Goal: Task Accomplishment & Management: Manage account settings

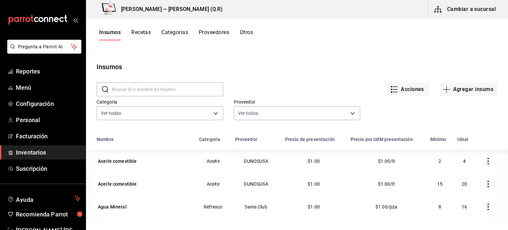
scroll to position [57, 0]
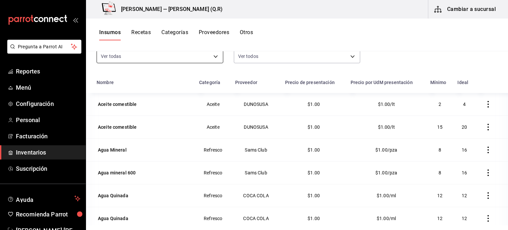
click at [203, 59] on body "Pregunta a Parrot AI Reportes Menú Configuración Personal Facturación Inventari…" at bounding box center [254, 112] width 508 height 225
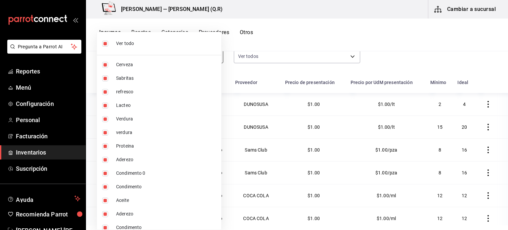
scroll to position [55, 0]
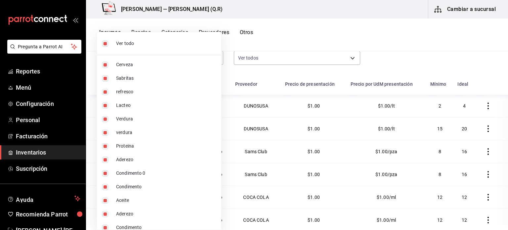
click at [185, 38] on li "Ver todo" at bounding box center [159, 44] width 124 height 18
checkbox input "false"
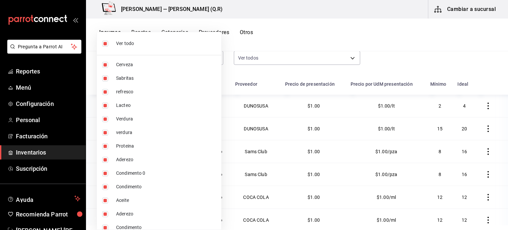
checkbox input "false"
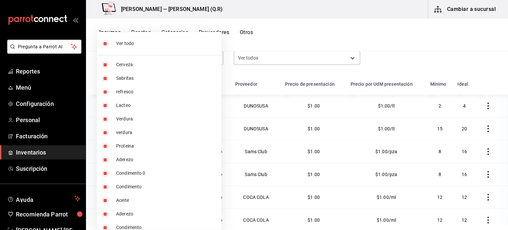
checkbox input "false"
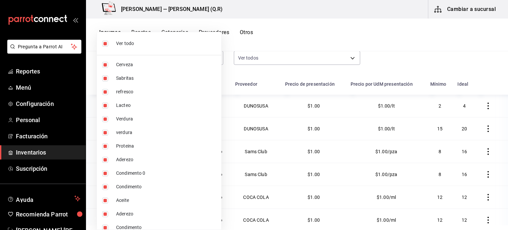
checkbox input "false"
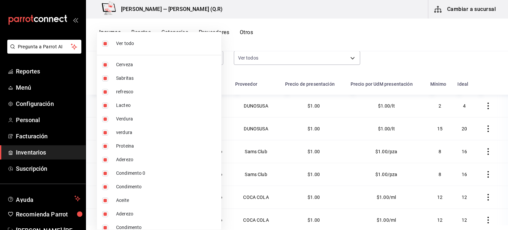
checkbox input "false"
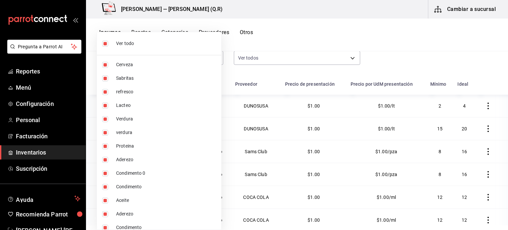
checkbox input "false"
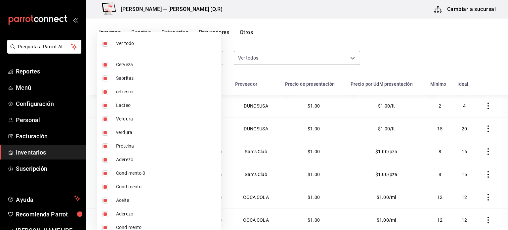
checkbox input "false"
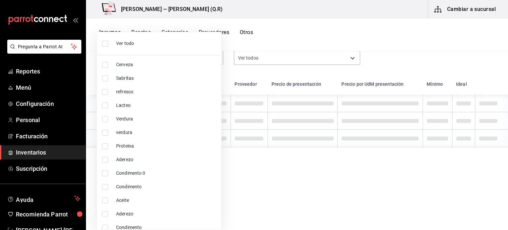
click at [169, 66] on span "Cerveza" at bounding box center [166, 64] width 100 height 7
type input "6b3115b8-a781-49e8-8dc2-b0f4f1880140"
checkbox input "true"
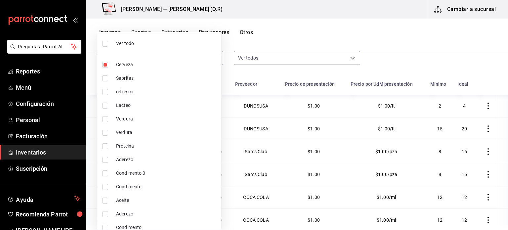
click at [408, 61] on div at bounding box center [254, 115] width 508 height 230
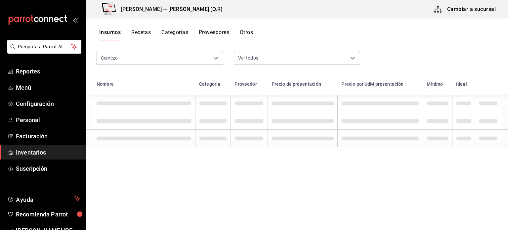
click at [467, 62] on div "Ver todo Cerveza Sabritas refresco Lacteo Verdura verdura Proteina Aderezo Cond…" at bounding box center [254, 115] width 508 height 230
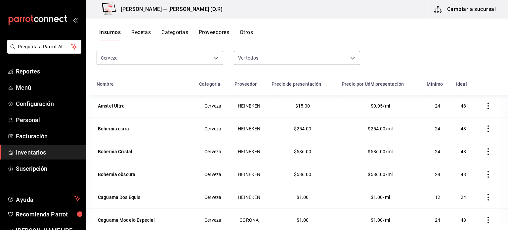
click at [485, 106] on icon "button" at bounding box center [488, 106] width 7 height 7
click at [349, 108] on div at bounding box center [254, 115] width 508 height 230
click at [130, 105] on div "Amstel Ultra" at bounding box center [144, 105] width 95 height 9
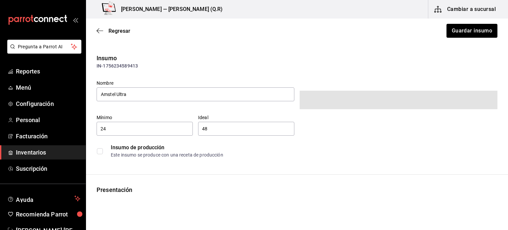
type input "$16.20"
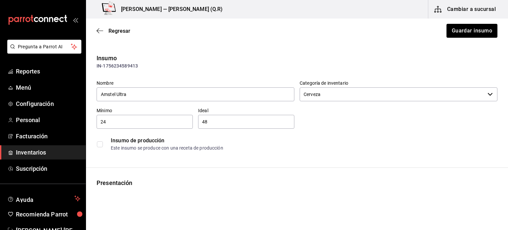
click at [137, 123] on input "24" at bounding box center [145, 122] width 96 height 8
type input "2"
click at [137, 123] on input "text" at bounding box center [145, 122] width 96 height 8
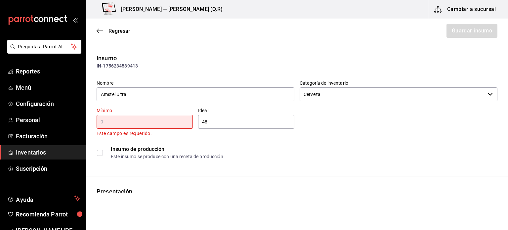
click at [137, 123] on input "text" at bounding box center [145, 122] width 96 height 8
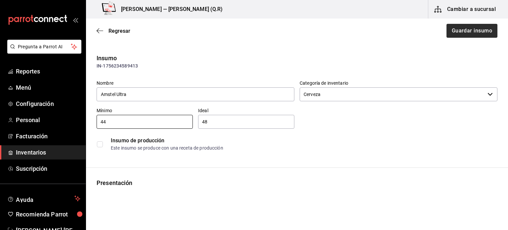
type input "44"
click at [455, 31] on button "Guardar insumo" at bounding box center [472, 31] width 52 height 14
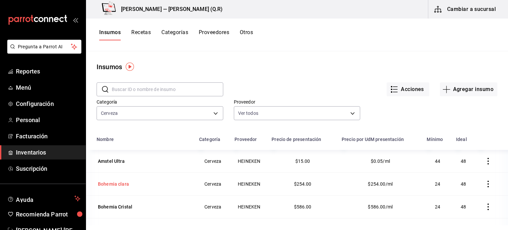
click at [116, 184] on div "Bohemia clara" at bounding box center [113, 184] width 31 height 7
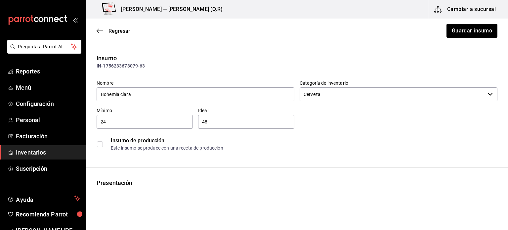
type input "HEINEKEN"
type input "Bohemia cristal"
click at [127, 124] on input "24" at bounding box center [145, 122] width 96 height 8
type input "2"
type input "43"
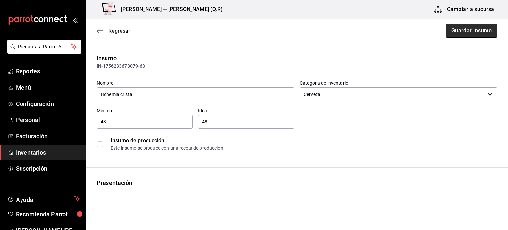
click at [454, 35] on button "Guardar insumo" at bounding box center [472, 31] width 52 height 14
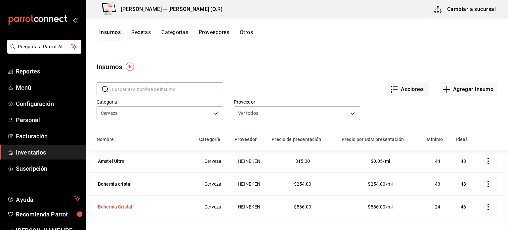
click at [181, 209] on div "Bohemia Cristal" at bounding box center [144, 206] width 95 height 9
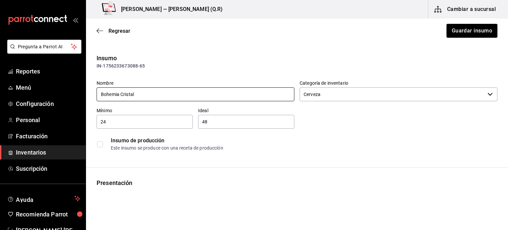
click at [172, 98] on input "Bohemia Cristal" at bounding box center [196, 94] width 198 height 14
type input "Bohemia Pilsner"
click at [145, 125] on input "24" at bounding box center [145, 122] width 96 height 8
type input "2"
type input "24"
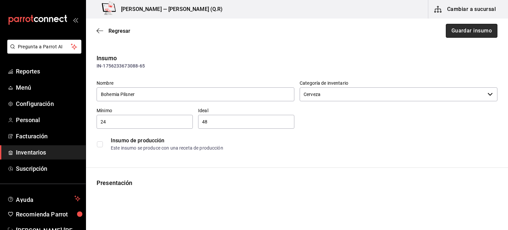
click at [446, 28] on button "Guardar insumo" at bounding box center [472, 31] width 52 height 14
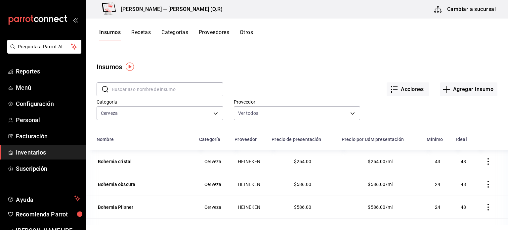
scroll to position [21, 0]
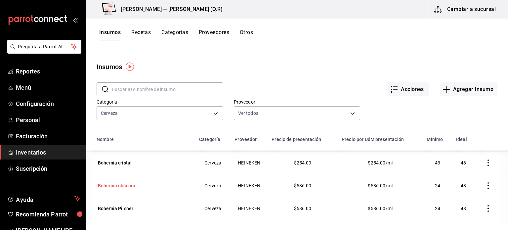
click at [136, 186] on div "Bohemia obscura" at bounding box center [144, 185] width 95 height 9
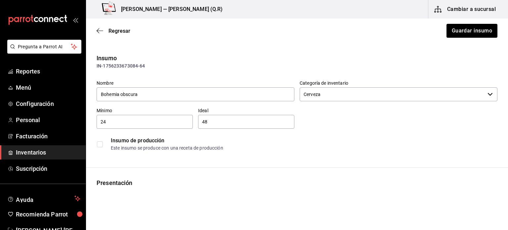
click at [163, 121] on input "24" at bounding box center [145, 122] width 96 height 8
type input "2"
type input "26"
click at [455, 31] on button "Guardar insumo" at bounding box center [472, 31] width 52 height 14
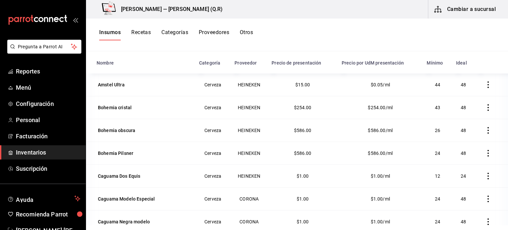
scroll to position [81, 0]
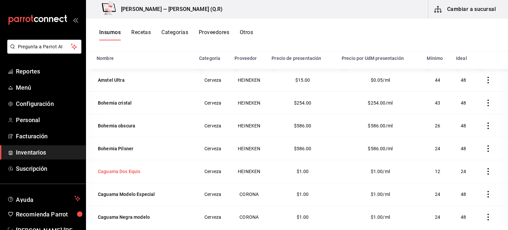
click at [128, 173] on div "Caguama Dos Equis" at bounding box center [119, 171] width 43 height 7
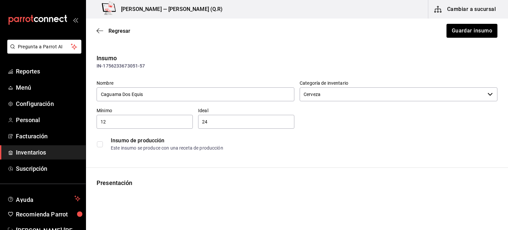
type input "HEINEKEN"
click at [139, 120] on input "12" at bounding box center [145, 122] width 96 height 8
type input "1"
type input "22"
click at [466, 31] on button "Guardar insumo" at bounding box center [472, 31] width 52 height 14
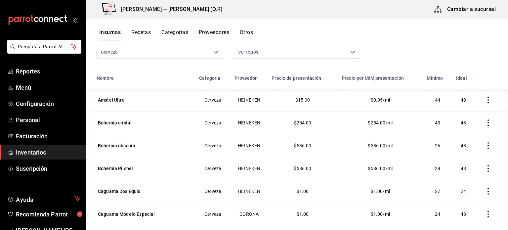
scroll to position [81, 0]
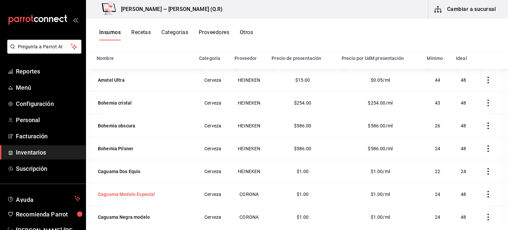
click at [121, 194] on div "Caguama Modelo Especial" at bounding box center [126, 194] width 57 height 7
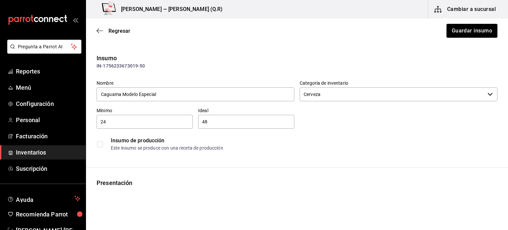
click at [142, 119] on input "24" at bounding box center [145, 122] width 96 height 8
type input "2"
type input "4"
click at [460, 28] on button "Guardar insumo" at bounding box center [472, 31] width 52 height 14
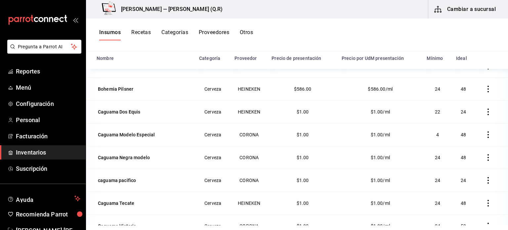
scroll to position [62, 0]
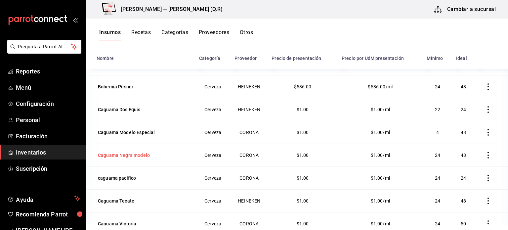
click at [139, 159] on div "Caguama Negra modelo" at bounding box center [124, 155] width 55 height 9
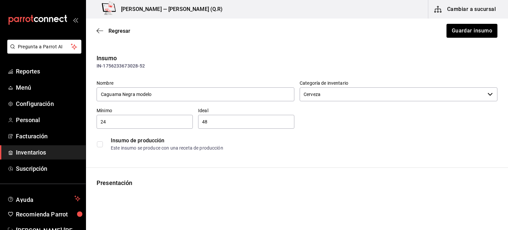
click at [144, 122] on input "24" at bounding box center [145, 122] width 96 height 8
type input "2"
type input "9"
click at [476, 29] on button "Guardar insumo" at bounding box center [472, 31] width 52 height 14
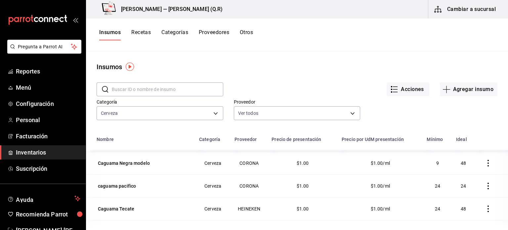
scroll to position [134, 0]
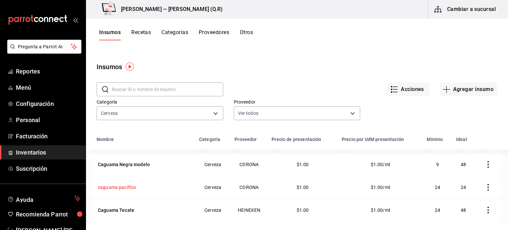
click at [119, 188] on div "caguama pacifico" at bounding box center [117, 187] width 38 height 7
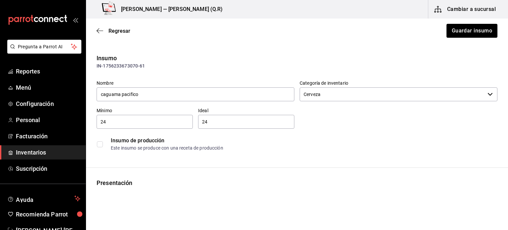
click at [147, 121] on input "24" at bounding box center [145, 122] width 96 height 8
type input "2"
type input "6"
click at [468, 28] on button "Guardar insumo" at bounding box center [472, 31] width 52 height 14
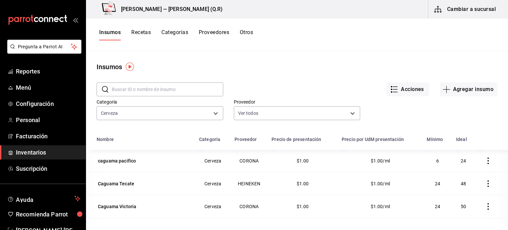
scroll to position [161, 0]
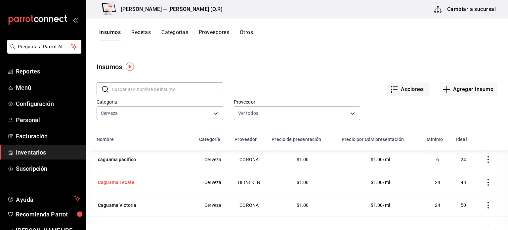
click at [115, 179] on div "Caguama Tecate" at bounding box center [116, 182] width 36 height 7
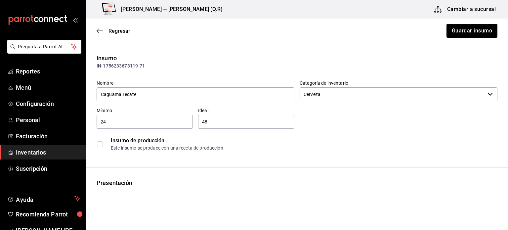
click at [151, 122] on input "24" at bounding box center [145, 122] width 96 height 8
type input "2"
type input "10"
click at [456, 30] on button "Guardar insumo" at bounding box center [472, 31] width 52 height 14
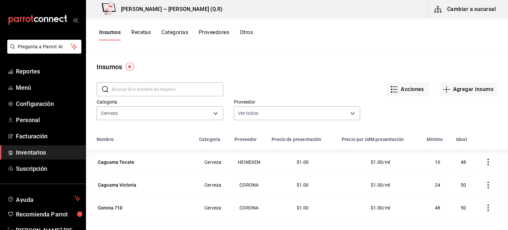
scroll to position [174, 0]
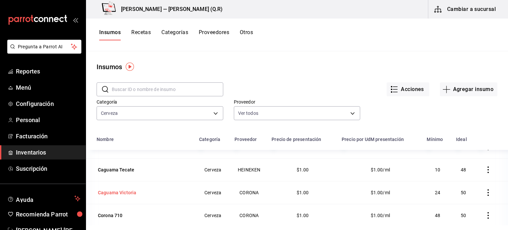
click at [120, 194] on div "Caguama Victoria" at bounding box center [117, 192] width 38 height 7
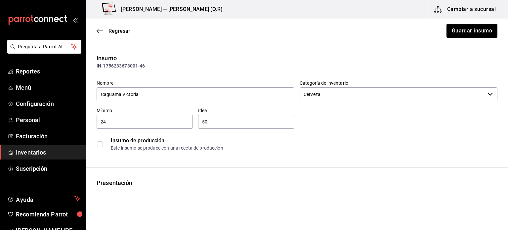
click at [148, 121] on input "24" at bounding box center [145, 122] width 96 height 8
type input "20"
click at [452, 32] on button "Guardar insumo" at bounding box center [472, 31] width 52 height 14
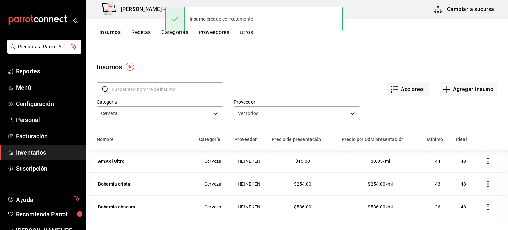
click at [435, 87] on div "Acciones Agregar insumo" at bounding box center [360, 84] width 274 height 24
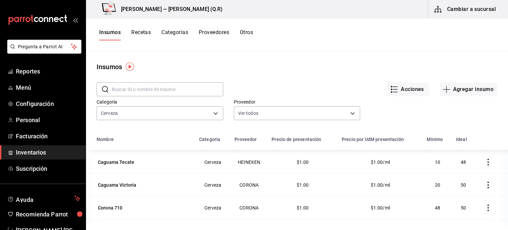
scroll to position [188, 0]
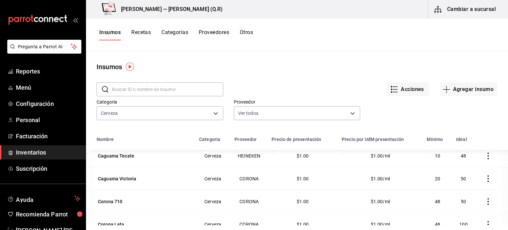
click at [434, 199] on td "48" at bounding box center [437, 201] width 29 height 23
click at [119, 203] on div "Corona 710" at bounding box center [110, 201] width 25 height 7
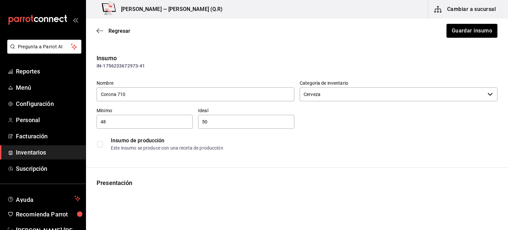
click at [148, 121] on input "48" at bounding box center [145, 122] width 96 height 8
type input "4"
type input "2"
click at [473, 29] on button "Guardar insumo" at bounding box center [472, 31] width 52 height 14
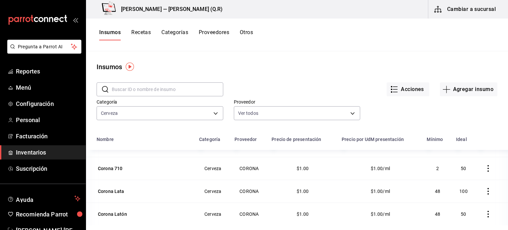
scroll to position [228, 0]
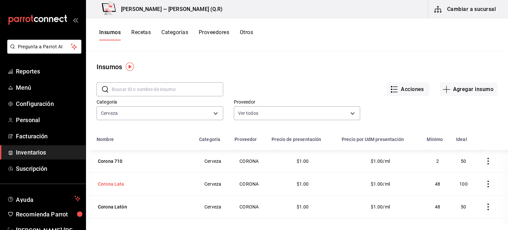
click at [118, 187] on div "Corona Lata" at bounding box center [111, 183] width 29 height 9
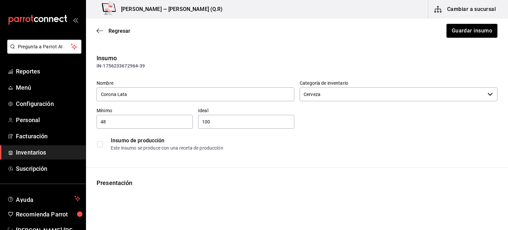
click at [134, 123] on input "48" at bounding box center [145, 122] width 96 height 8
type input "4"
click at [464, 33] on button "Guardar insumo" at bounding box center [472, 31] width 52 height 14
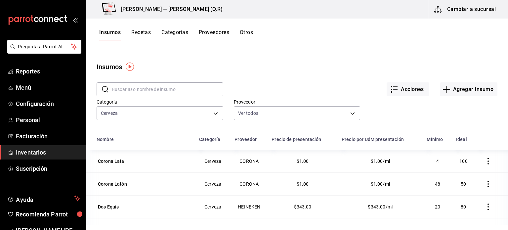
scroll to position [261, 0]
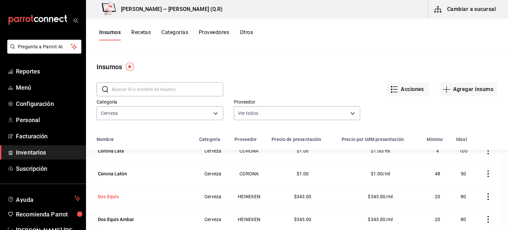
click at [105, 195] on div "Dos Equis" at bounding box center [108, 196] width 21 height 7
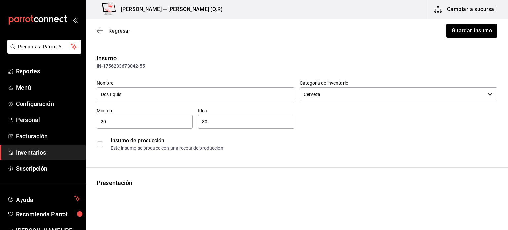
click at [130, 123] on input "20" at bounding box center [145, 122] width 96 height 8
type input "2"
type input "78"
click at [467, 33] on button "Guardar insumo" at bounding box center [472, 31] width 52 height 14
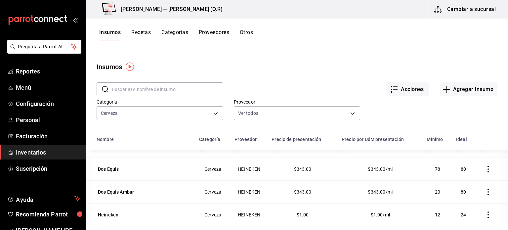
scroll to position [286, 0]
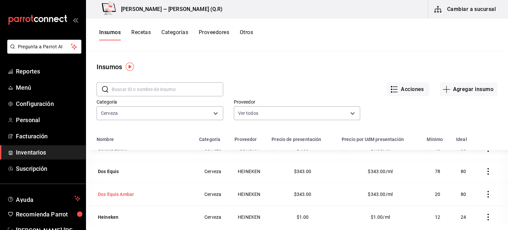
click at [144, 199] on td "Dos Equis Ambar" at bounding box center [140, 194] width 109 height 23
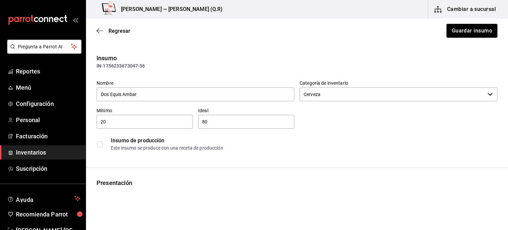
click at [132, 124] on input "20" at bounding box center [145, 122] width 96 height 8
type input "2"
type input "43"
click at [488, 28] on button "Guardar insumo" at bounding box center [472, 31] width 52 height 14
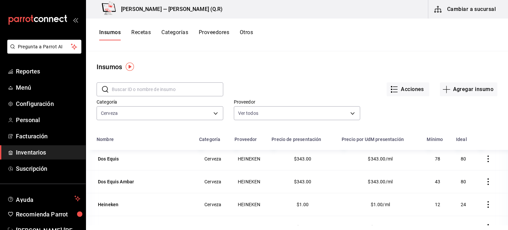
scroll to position [327, 0]
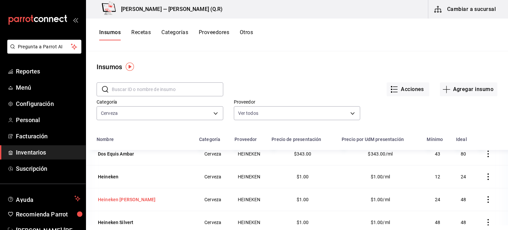
click at [135, 197] on div "Heineken [PERSON_NAME]" at bounding box center [127, 199] width 58 height 7
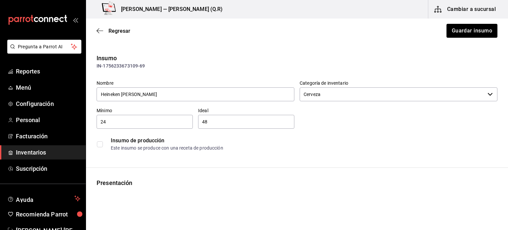
click at [144, 124] on input "24" at bounding box center [145, 122] width 96 height 8
type input "2"
type input "28"
click at [467, 32] on button "Guardar insumo" at bounding box center [472, 31] width 52 height 14
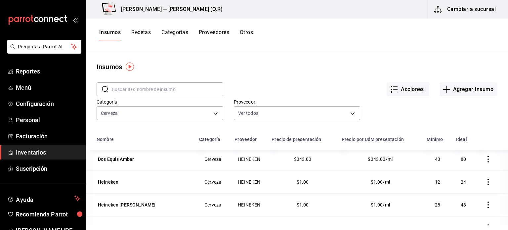
scroll to position [323, 0]
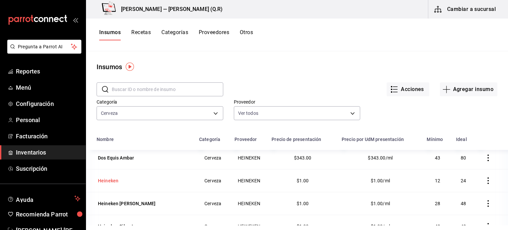
click at [116, 185] on td "Heineken" at bounding box center [140, 180] width 109 height 23
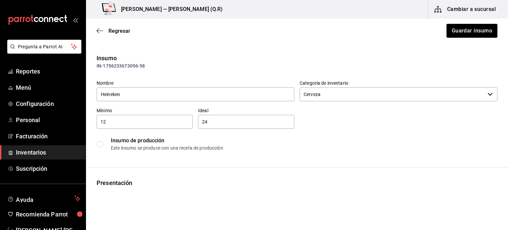
click at [167, 120] on input "12" at bounding box center [145, 122] width 96 height 8
type input "1"
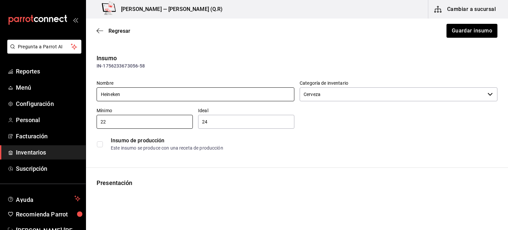
type input "22"
click at [167, 91] on input "Heineken" at bounding box center [196, 94] width 198 height 14
type input "Heineken original"
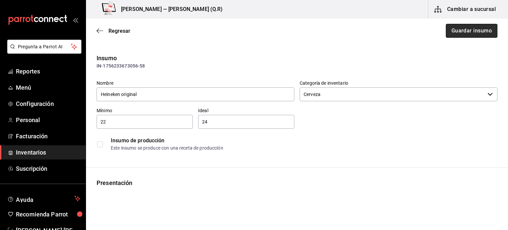
click at [460, 33] on button "Guardar insumo" at bounding box center [472, 31] width 52 height 14
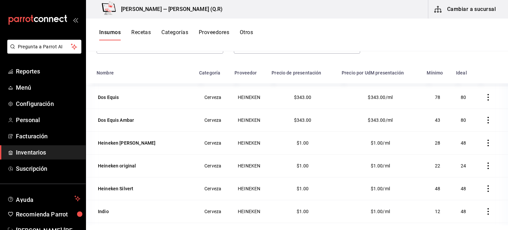
scroll to position [295, 0]
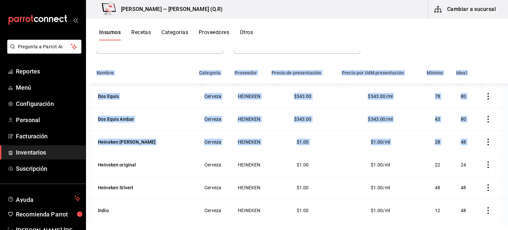
drag, startPoint x: 498, startPoint y: 149, endPoint x: 499, endPoint y: 156, distance: 6.7
click at [499, 156] on div "Nombre Categoría Proveedor Precio de presentación Precio por UdM presentación M…" at bounding box center [297, 153] width 422 height 174
click at [277, 193] on td "$1.00" at bounding box center [303, 187] width 70 height 23
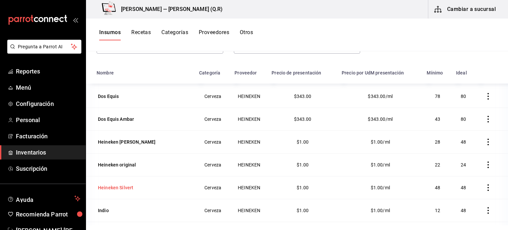
click at [131, 184] on div "Heineken Silvert" at bounding box center [115, 187] width 35 height 7
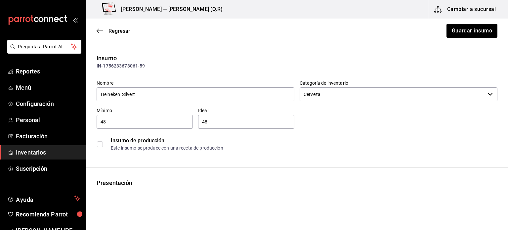
click at [164, 124] on input "48" at bounding box center [145, 122] width 96 height 8
type input "4"
type input "14"
click at [470, 27] on button "Guardar insumo" at bounding box center [472, 31] width 52 height 14
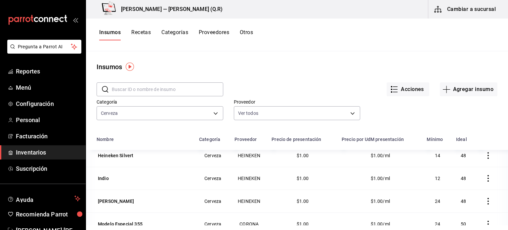
scroll to position [387, 0]
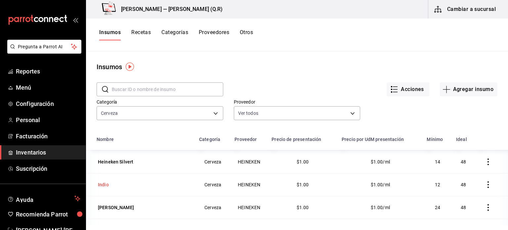
click at [104, 185] on div "Indio" at bounding box center [103, 184] width 11 height 7
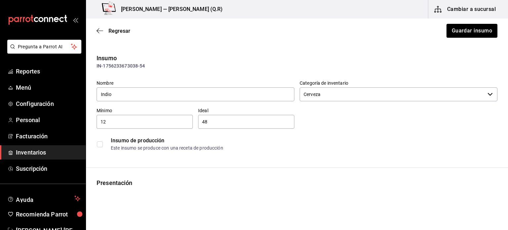
click at [115, 121] on input "12" at bounding box center [145, 122] width 96 height 8
type input "1"
type input "47"
click at [454, 34] on button "Guardar insumo" at bounding box center [472, 31] width 52 height 14
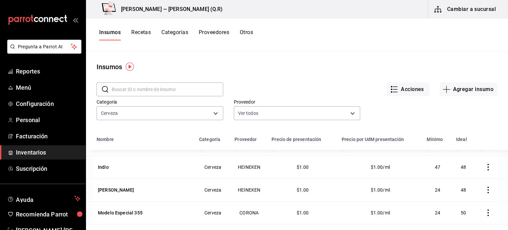
scroll to position [403, 0]
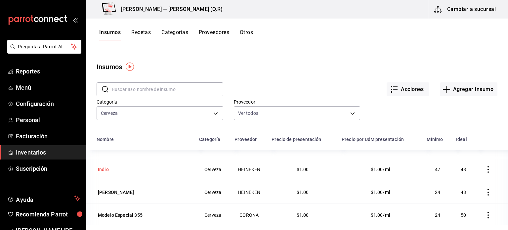
click at [101, 168] on div "Indio" at bounding box center [103, 169] width 11 height 7
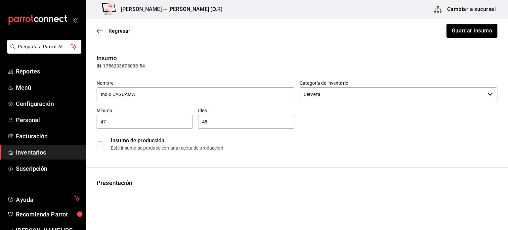
type input "Indio CAGUAMA"
click at [144, 120] on input "47" at bounding box center [145, 122] width 96 height 8
type input "4"
type input "17"
click at [462, 27] on button "Guardar insumo" at bounding box center [472, 31] width 52 height 14
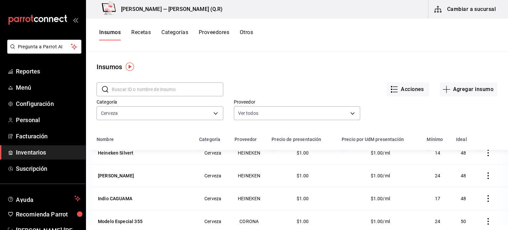
scroll to position [396, 0]
click at [130, 171] on div "[PERSON_NAME]" at bounding box center [144, 175] width 95 height 9
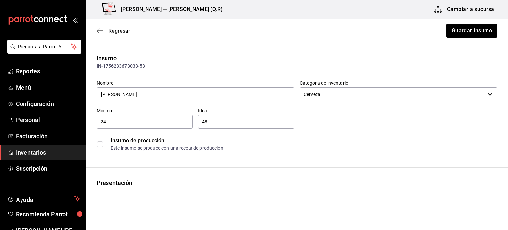
type input "HEINEKEN"
click at [137, 124] on input "24" at bounding box center [145, 122] width 96 height 8
type input "2"
type input "47"
click at [466, 31] on button "Guardar insumo" at bounding box center [472, 31] width 52 height 14
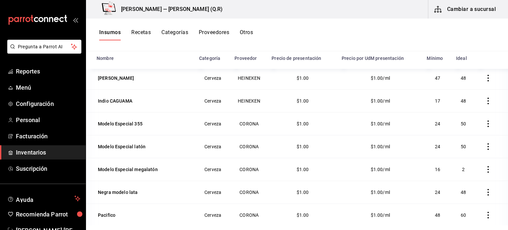
scroll to position [411, 0]
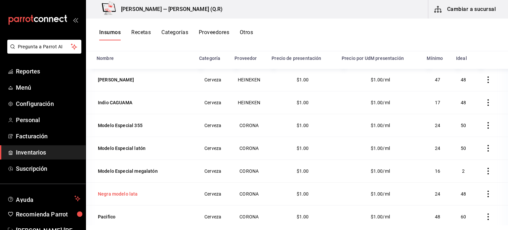
click at [125, 193] on div "Negra modelo lata" at bounding box center [118, 194] width 40 height 7
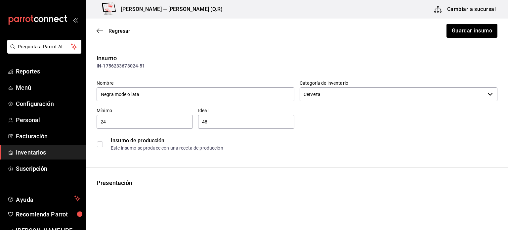
click at [164, 121] on input "24" at bounding box center [145, 122] width 96 height 8
type input "2"
type input "15"
click at [475, 29] on button "Guardar insumo" at bounding box center [472, 31] width 52 height 14
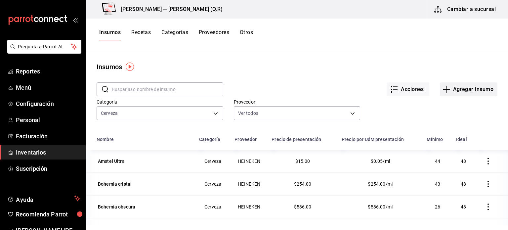
click at [456, 90] on button "Agregar insumo" at bounding box center [469, 89] width 58 height 14
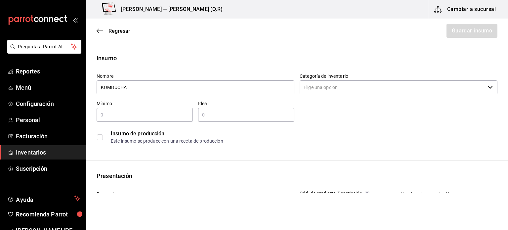
type input "KOMBUCHA"
click at [211, 117] on input "text" at bounding box center [246, 115] width 96 height 8
type input "15"
click at [175, 107] on div "Mínimo ​" at bounding box center [145, 111] width 96 height 21
click at [177, 112] on input "text" at bounding box center [145, 115] width 96 height 8
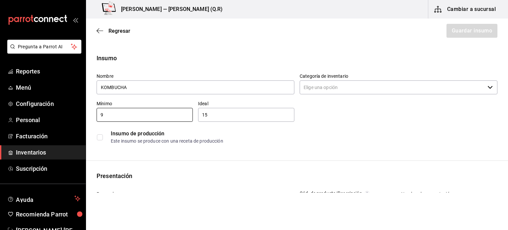
type input "9"
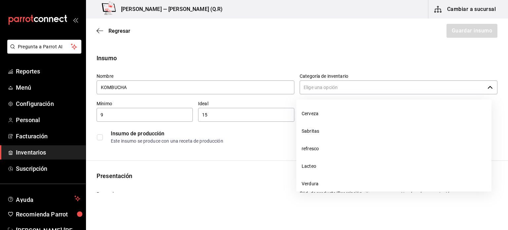
click at [321, 91] on input "Categoría de inventario" at bounding box center [392, 87] width 185 height 14
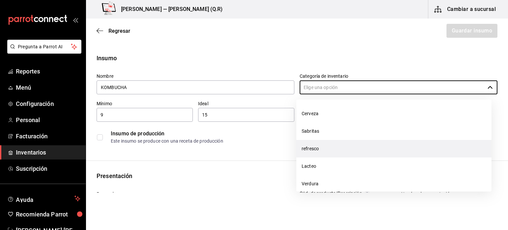
click at [318, 151] on li "refresco" at bounding box center [393, 149] width 195 height 18
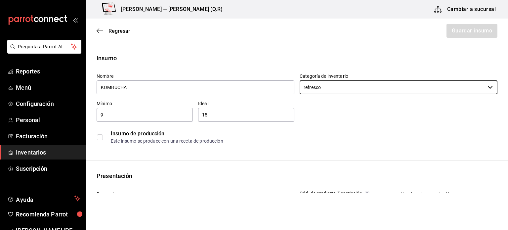
scroll to position [15, 0]
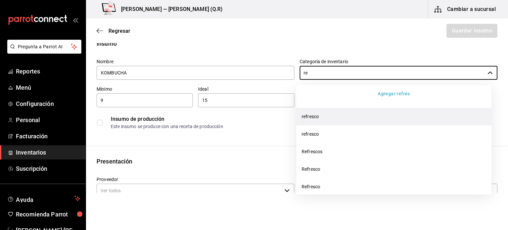
type input "r"
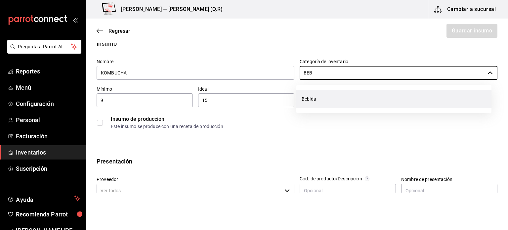
click at [387, 99] on li "Bebida" at bounding box center [393, 99] width 195 height 18
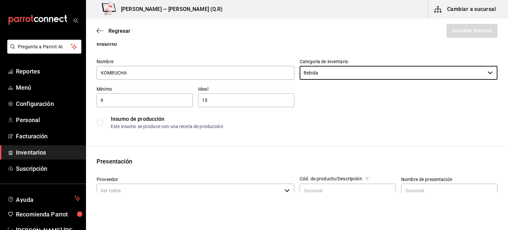
type input "Bebida"
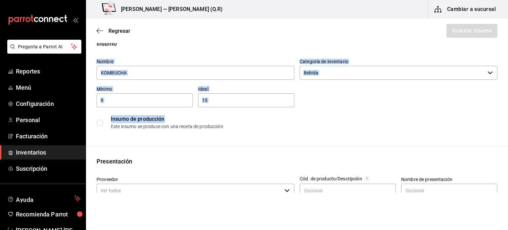
drag, startPoint x: 387, startPoint y: 99, endPoint x: 504, endPoint y: 42, distance: 129.9
click at [504, 42] on main "Regresar Guardar insumo Insumo Nombre KOMBUCHA Categoría de inventario Bebida ​…" at bounding box center [297, 106] width 422 height 174
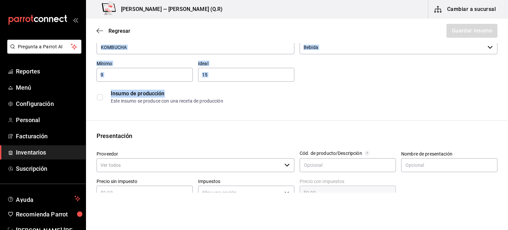
scroll to position [57, 0]
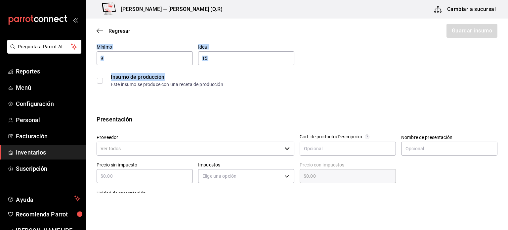
click at [415, 62] on div "Nombre KOMBUCHA Categoría de inventario Bebida ​ Mínimo 9 ​ Ideal 15 ​ Insumo d…" at bounding box center [294, 50] width 406 height 79
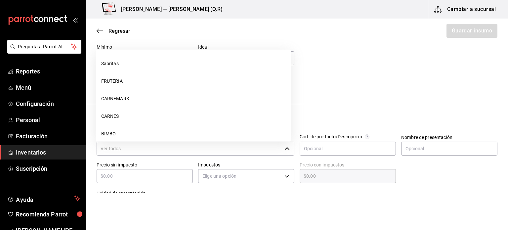
click at [236, 152] on input "Proveedor" at bounding box center [189, 149] width 185 height 14
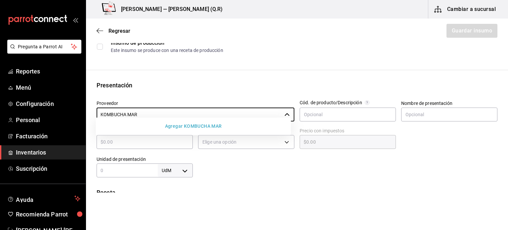
scroll to position [100, 0]
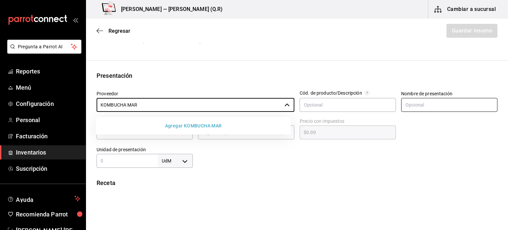
type input "KOMBUCHA MAR"
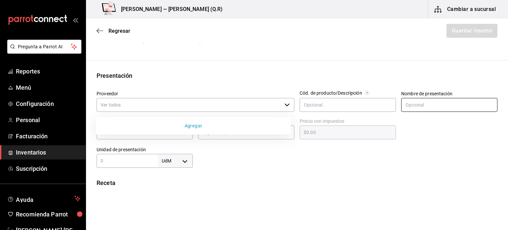
click at [457, 110] on input "text" at bounding box center [449, 105] width 96 height 14
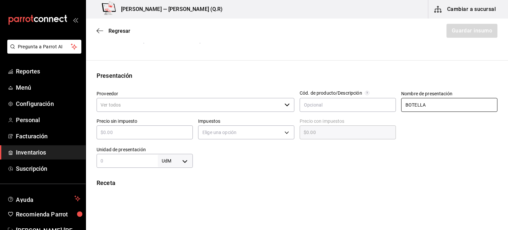
type input "BOTELLA"
click at [147, 133] on input "text" at bounding box center [145, 132] width 96 height 8
type input "$2"
type input "$2.00"
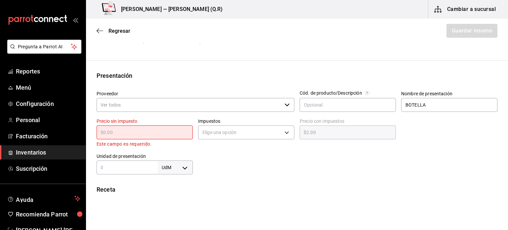
type input "$0.00"
type input "$4"
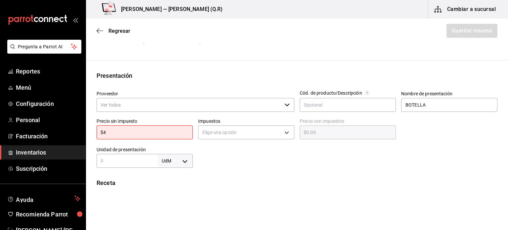
type input "$4.00"
type input "$40"
type input "$40.00"
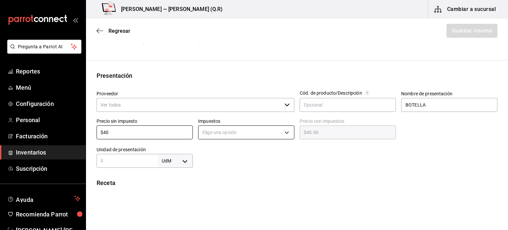
type input "$40"
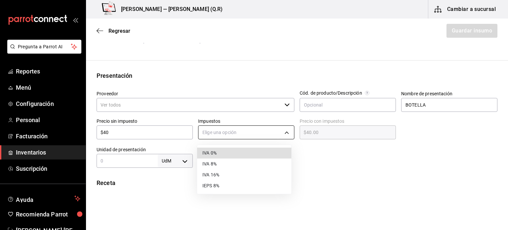
click at [222, 129] on body "Pregunta a Parrot AI Reportes Menú Configuración Personal Facturación Inventari…" at bounding box center [254, 96] width 508 height 193
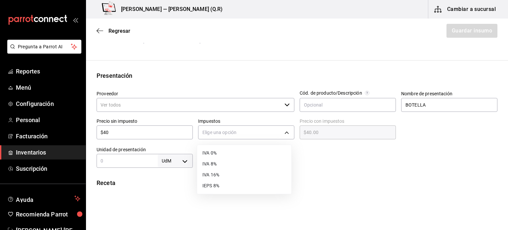
click at [216, 171] on li "IVA 16%" at bounding box center [244, 174] width 94 height 11
type input "IVA_16"
type input "$46.40"
click at [148, 163] on input "text" at bounding box center [127, 161] width 61 height 8
type input "1"
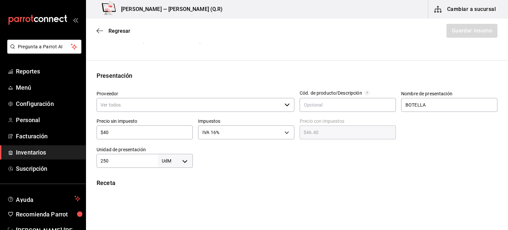
type input "250"
click at [178, 162] on body "Pregunta a Parrot AI Reportes Menú Configuración Personal Facturación Inventari…" at bounding box center [254, 96] width 508 height 193
click at [171, 200] on li "ml" at bounding box center [174, 199] width 34 height 11
type input "MILLILITER"
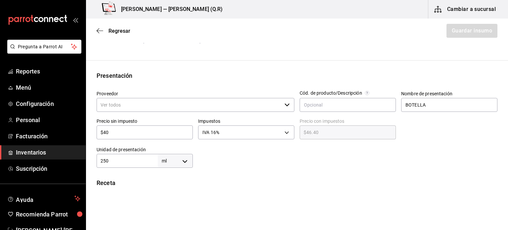
type input "250"
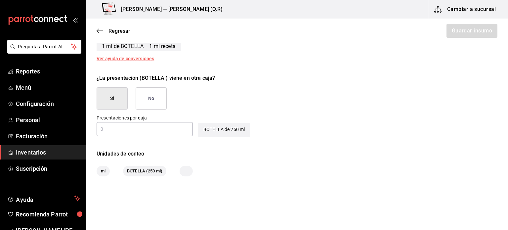
scroll to position [291, 0]
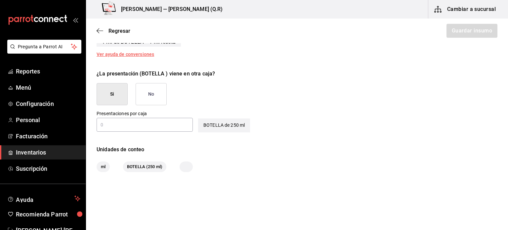
click at [157, 92] on button "No" at bounding box center [151, 94] width 31 height 22
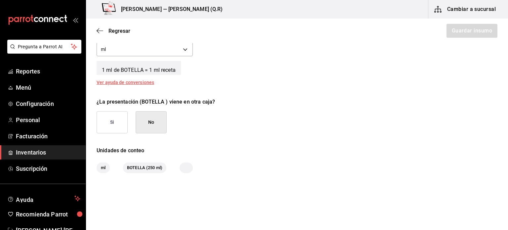
scroll to position [275, 0]
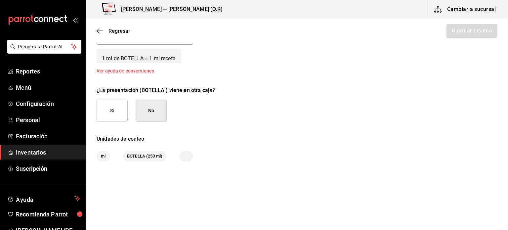
click at [106, 155] on span "ml" at bounding box center [103, 156] width 13 height 7
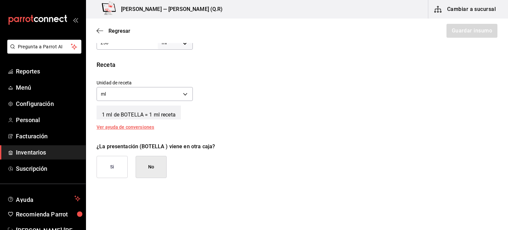
scroll to position [213, 0]
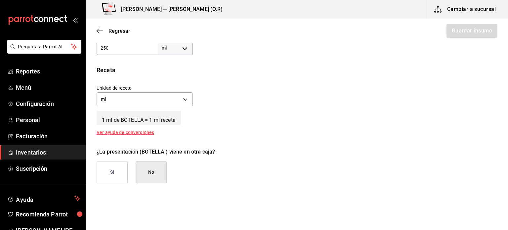
click at [148, 115] on span "1 ml de BOTELLA = 1 ml receta" at bounding box center [139, 118] width 84 height 14
click at [140, 130] on div "Ver ayuda de conversiones" at bounding box center [129, 132] width 65 height 5
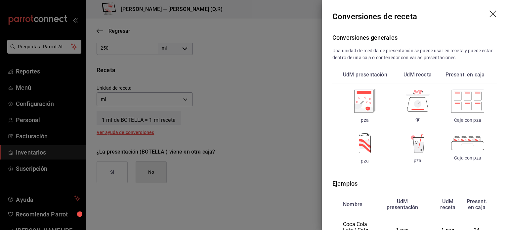
click at [493, 13] on header "Conversiones de receta" at bounding box center [415, 16] width 186 height 33
click at [490, 16] on icon "drag" at bounding box center [494, 15] width 8 height 8
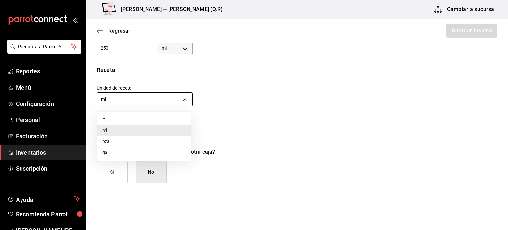
click at [170, 102] on body "Pregunta a Parrot AI Reportes Menú Configuración Personal Facturación Inventari…" at bounding box center [254, 96] width 508 height 193
click at [144, 141] on li "pza" at bounding box center [144, 141] width 94 height 11
type input "UNIT"
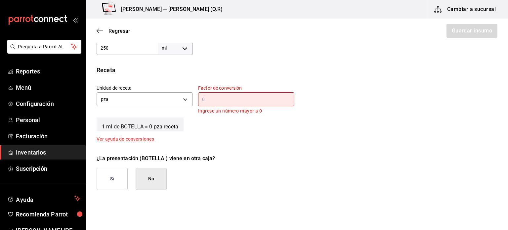
click at [234, 102] on input "text" at bounding box center [246, 99] width 96 height 8
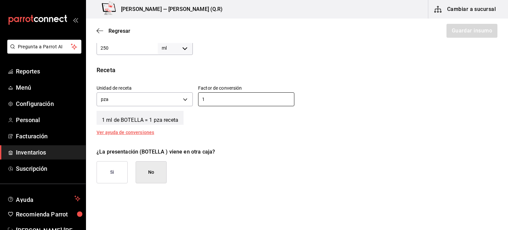
type input "1"
click at [366, 107] on div "Unidad de receta pza UNIT Factor de conversión 1 ​" at bounding box center [294, 94] width 406 height 28
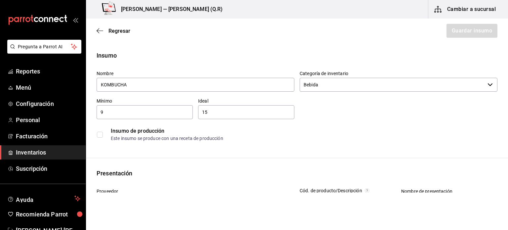
scroll to position [0, 0]
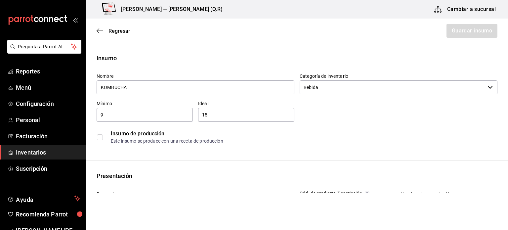
click at [461, 33] on div "Regresar Guardar insumo" at bounding box center [297, 31] width 422 height 24
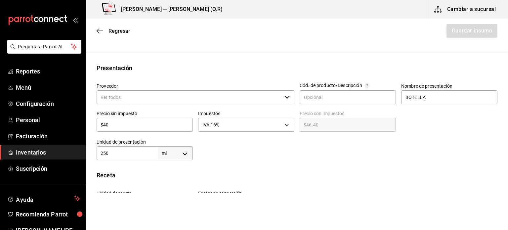
scroll to position [105, 0]
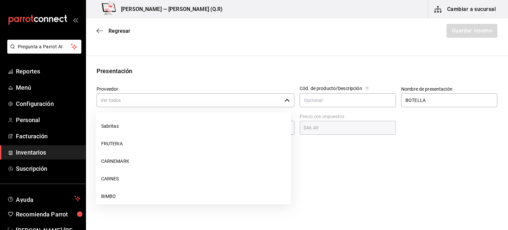
click at [261, 101] on input "Proveedor" at bounding box center [189, 100] width 185 height 14
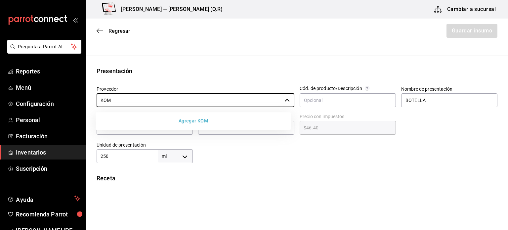
type input "KOM"
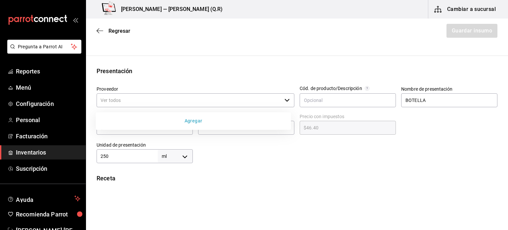
click at [222, 121] on button "Agregar" at bounding box center [194, 121] width 190 height 12
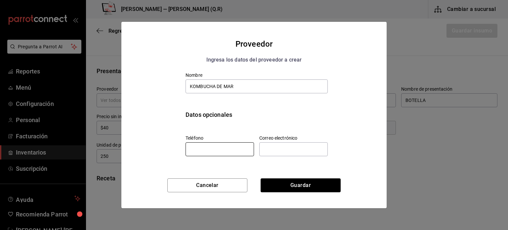
type input "KOMBUCHA DE MAR"
click at [213, 150] on input "tel" at bounding box center [220, 149] width 68 height 14
click at [276, 147] on input "text" at bounding box center [293, 149] width 68 height 14
click at [350, 160] on div "Nombre KOMBUCHA DE MAR Datos opcionales Teléfono Correo electrónico" at bounding box center [253, 122] width 265 height 111
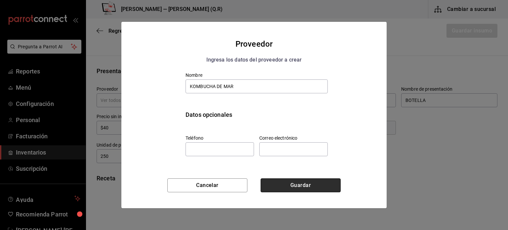
click at [309, 190] on button "Guardar" at bounding box center [301, 185] width 80 height 14
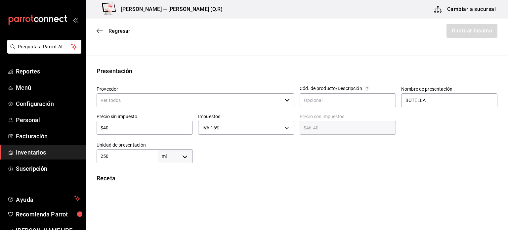
click at [258, 91] on div "Proveedor ​" at bounding box center [196, 97] width 198 height 22
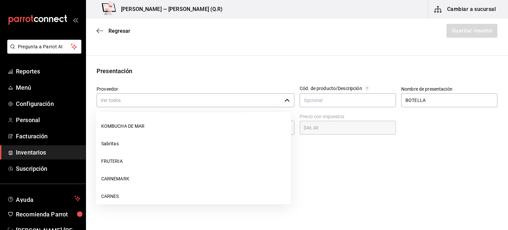
click at [258, 94] on input "Proveedor" at bounding box center [189, 100] width 185 height 14
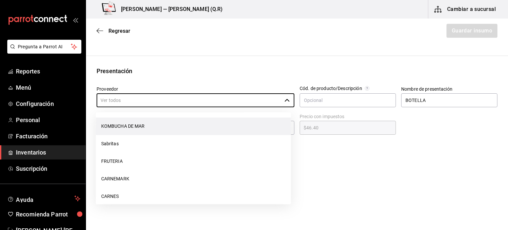
click at [238, 121] on li "KOMBUCHA DE MAR" at bounding box center [193, 126] width 195 height 18
type input "KOMBUCHA DE MAR"
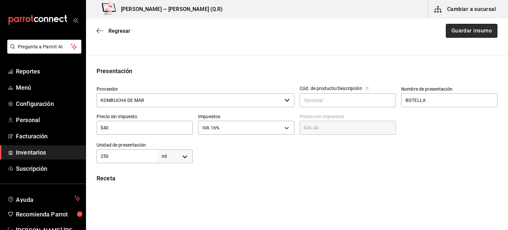
click at [459, 26] on button "Guardar insumo" at bounding box center [472, 31] width 52 height 14
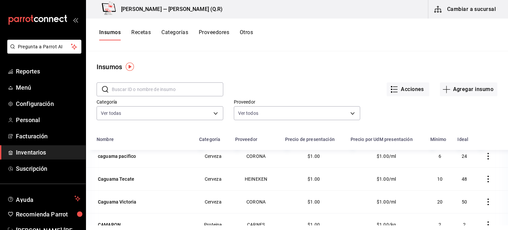
scroll to position [1123, 0]
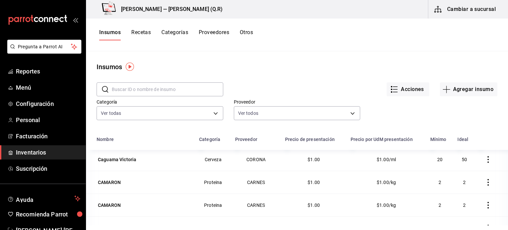
click at [188, 92] on input "text" at bounding box center [167, 89] width 111 height 13
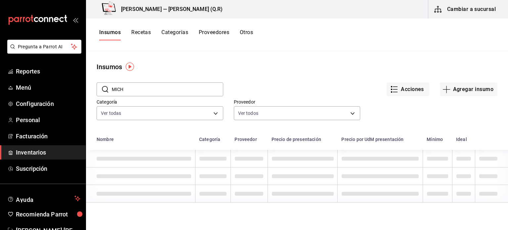
scroll to position [0, 0]
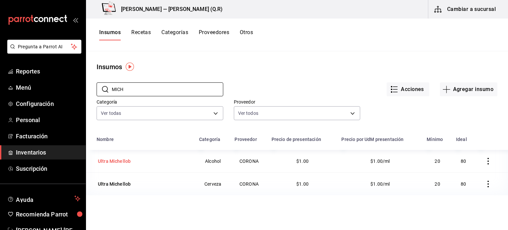
type input "MICH"
click at [119, 162] on div "Ultra Michellob" at bounding box center [114, 161] width 33 height 7
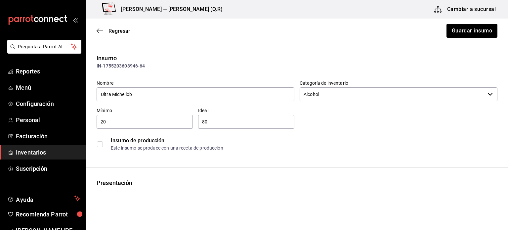
click at [142, 123] on input "20" at bounding box center [145, 122] width 96 height 8
type input "23"
click at [234, 124] on input "80" at bounding box center [246, 122] width 96 height 8
type input "8"
type input "50"
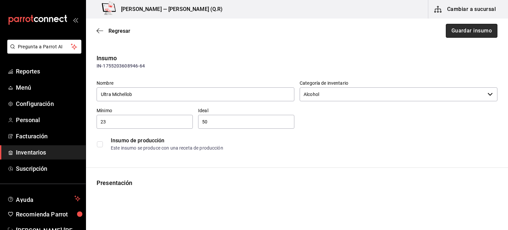
click at [453, 25] on button "Guardar insumo" at bounding box center [472, 31] width 52 height 14
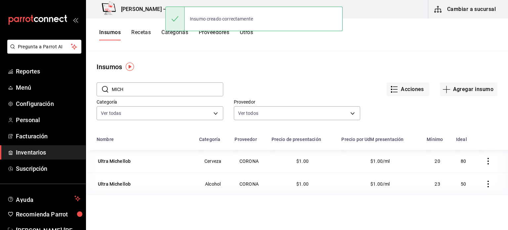
click at [167, 87] on input "MICH" at bounding box center [167, 89] width 111 height 13
type input "M"
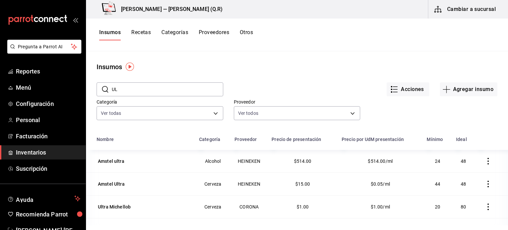
type input "U"
type input "STE"
click at [125, 206] on div "[PERSON_NAME]" at bounding box center [144, 206] width 95 height 9
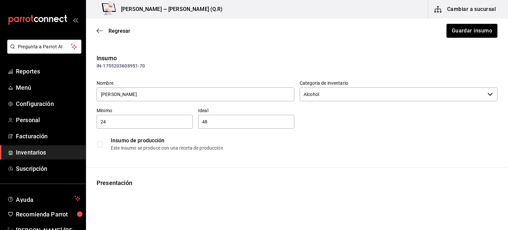
click at [126, 120] on input "24" at bounding box center [145, 122] width 96 height 8
type input "2"
type input "9"
click at [440, 36] on div "Regresar Guardar insumo" at bounding box center [297, 31] width 422 height 24
click at [451, 34] on button "Guardar insumo" at bounding box center [472, 31] width 52 height 14
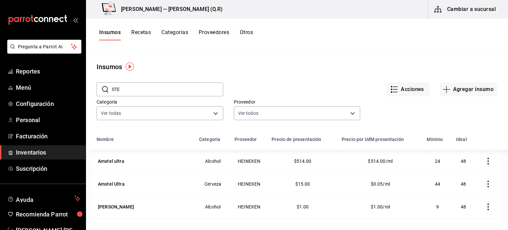
click at [152, 86] on input "STE" at bounding box center [167, 89] width 111 height 13
type input "S"
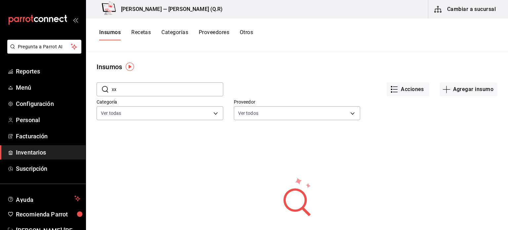
type input "x"
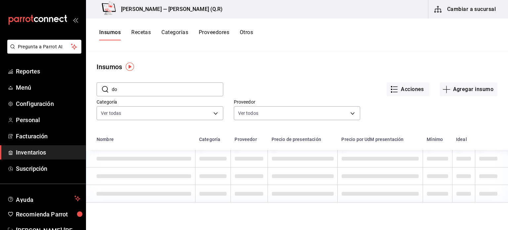
type input "d"
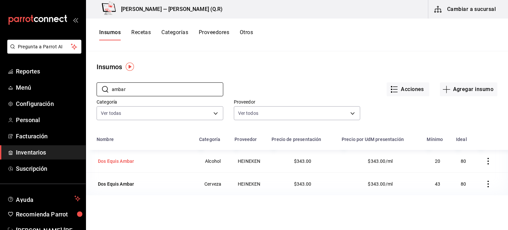
type input "ambar"
click at [131, 163] on div "Dos Equis Ambar" at bounding box center [116, 161] width 36 height 7
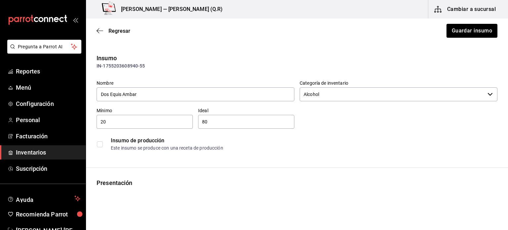
click at [130, 126] on div "20 ​" at bounding box center [145, 122] width 96 height 14
type input "2"
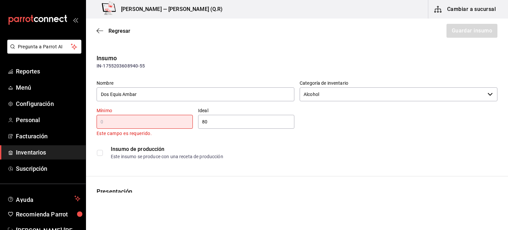
click at [130, 126] on div "​" at bounding box center [145, 122] width 96 height 14
click at [134, 128] on div "​" at bounding box center [145, 122] width 96 height 14
click at [132, 123] on input "text" at bounding box center [145, 122] width 96 height 8
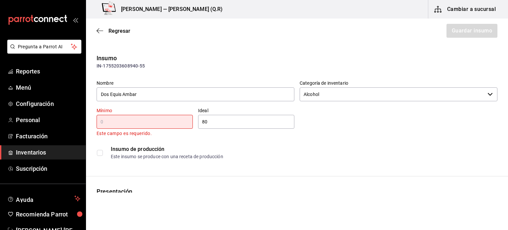
click at [98, 117] on div "​" at bounding box center [145, 122] width 96 height 14
click at [102, 120] on input "text" at bounding box center [145, 122] width 96 height 8
type input "43"
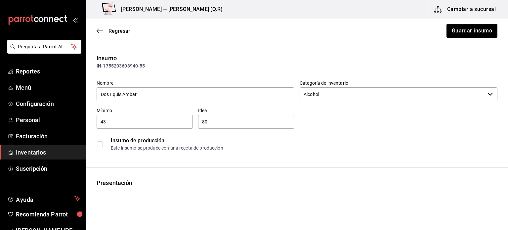
click at [467, 23] on div "Regresar Guardar insumo" at bounding box center [297, 31] width 422 height 24
click at [467, 26] on button "Guardar insumo" at bounding box center [472, 31] width 52 height 14
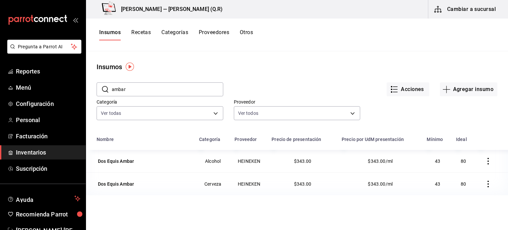
click at [178, 91] on input "ambar" at bounding box center [167, 89] width 111 height 13
type input "a"
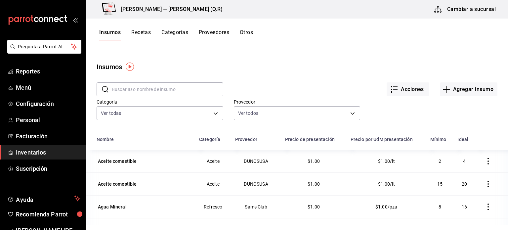
click at [178, 91] on input "text" at bounding box center [167, 89] width 111 height 13
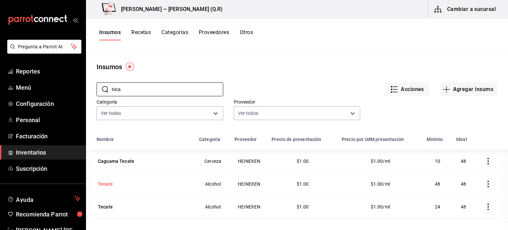
type input "teca"
click at [112, 182] on div "Tecate" at bounding box center [106, 183] width 18 height 9
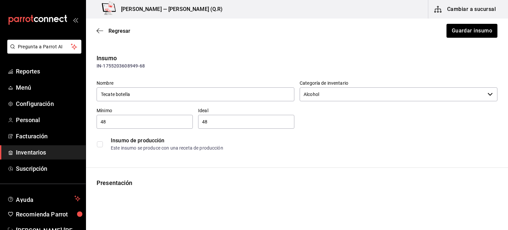
type input "Tecate botella"
click at [128, 118] on input "48" at bounding box center [145, 122] width 96 height 8
type input "4"
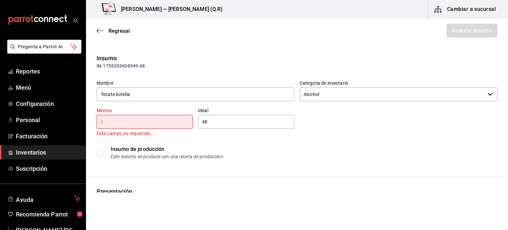
click at [128, 118] on input "text" at bounding box center [145, 122] width 96 height 8
click at [101, 156] on div "Insumo de producción Este insumo se produce con una receta de producción" at bounding box center [297, 153] width 401 height 20
click at [117, 124] on input "text" at bounding box center [145, 122] width 96 height 8
type input "24"
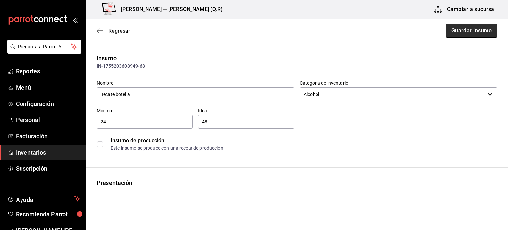
click at [463, 29] on button "Guardar insumo" at bounding box center [472, 31] width 52 height 14
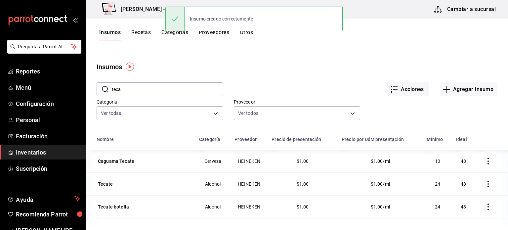
click at [157, 94] on input "teca" at bounding box center [167, 89] width 111 height 13
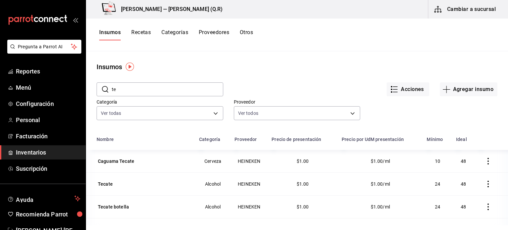
type input "t"
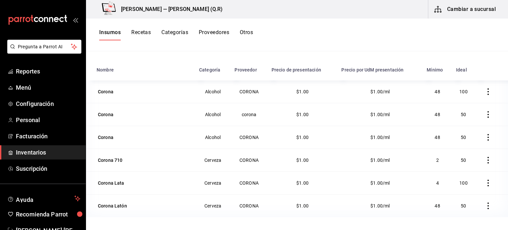
scroll to position [81, 0]
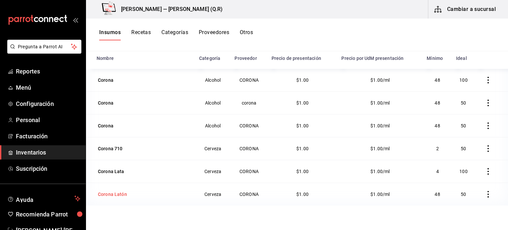
type input "coro"
click at [128, 202] on td "Corona Latón" at bounding box center [140, 194] width 109 height 23
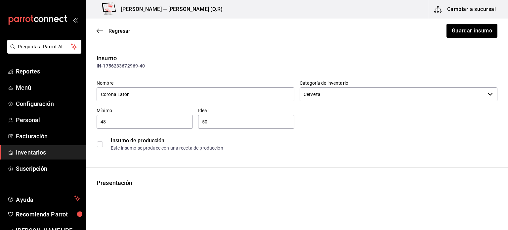
click at [156, 119] on input "48" at bounding box center [145, 122] width 96 height 8
type input "4"
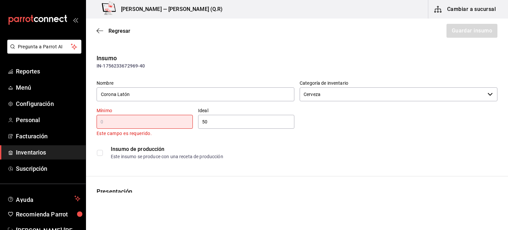
click at [216, 151] on div "Insumo de producción" at bounding box center [304, 149] width 386 height 8
click at [187, 96] on input "Corona Latón" at bounding box center [196, 94] width 198 height 14
click at [218, 112] on div "Ideal 50 ​" at bounding box center [246, 118] width 96 height 21
click at [125, 122] on input "text" at bounding box center [145, 122] width 96 height 8
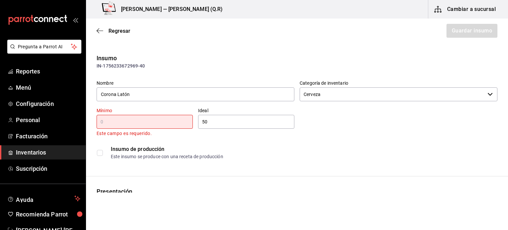
type input "4"
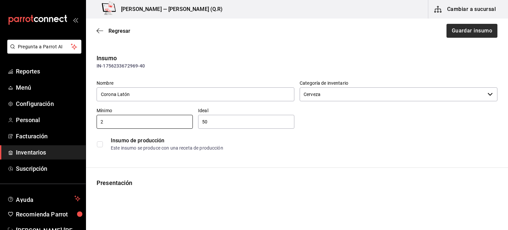
type input "2"
click at [464, 32] on button "Guardar insumo" at bounding box center [472, 31] width 52 height 14
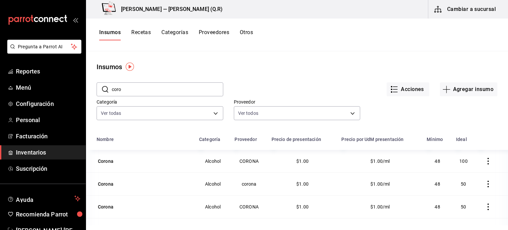
click at [180, 86] on input "coro" at bounding box center [167, 89] width 111 height 13
type input "c"
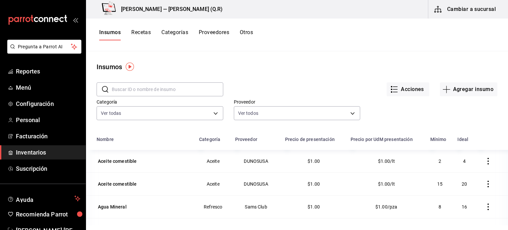
click at [151, 35] on button "Recetas" at bounding box center [141, 34] width 20 height 11
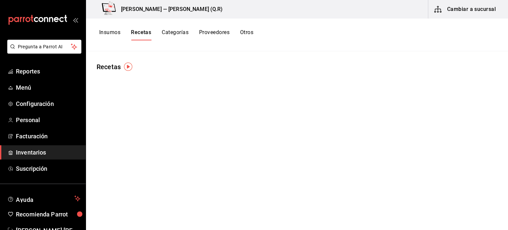
click at [141, 31] on button "Recetas" at bounding box center [141, 34] width 20 height 11
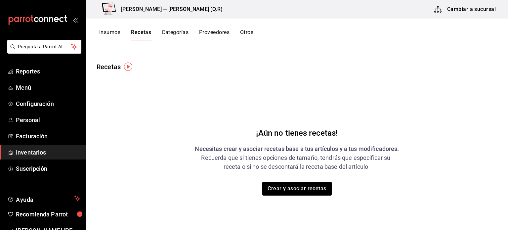
click at [171, 37] on button "Categorías" at bounding box center [175, 34] width 27 height 11
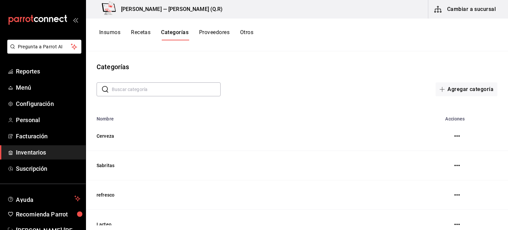
click at [104, 32] on button "Insumos" at bounding box center [109, 34] width 21 height 11
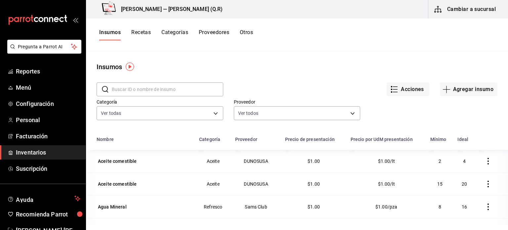
click at [104, 32] on button "Insumos" at bounding box center [110, 34] width 22 height 11
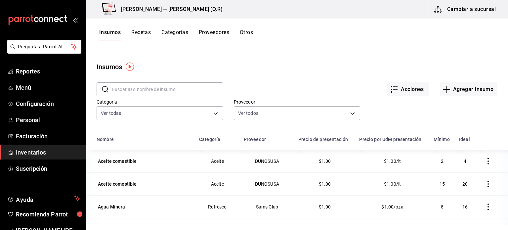
click at [126, 84] on input "text" at bounding box center [167, 89] width 111 height 13
type input "corona"
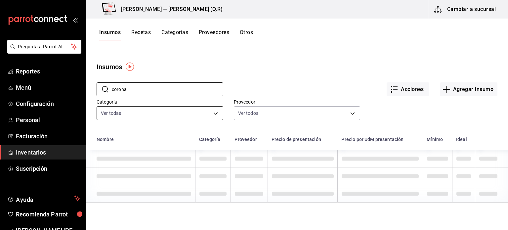
click at [164, 111] on body "Pregunta a Parrot AI Reportes Menú Configuración Personal Facturación Inventari…" at bounding box center [254, 112] width 508 height 225
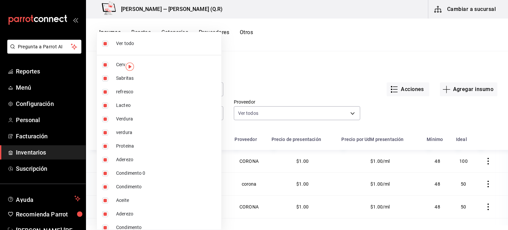
click at [169, 41] on span "Ver todo" at bounding box center [166, 43] width 100 height 7
checkbox input "false"
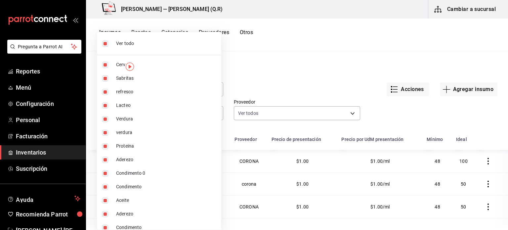
checkbox input "false"
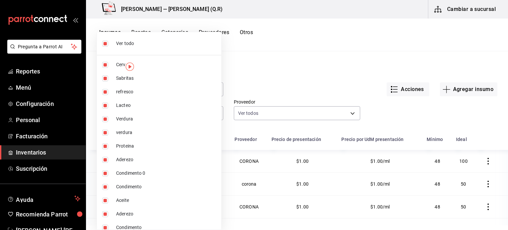
checkbox input "false"
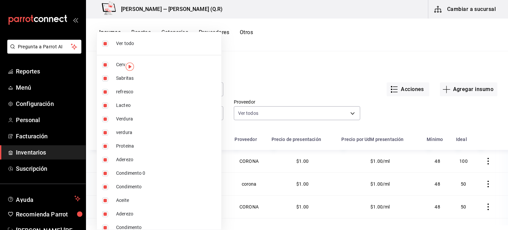
checkbox input "false"
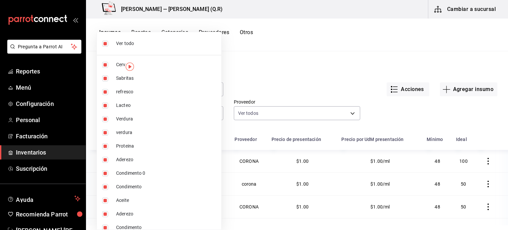
checkbox input "false"
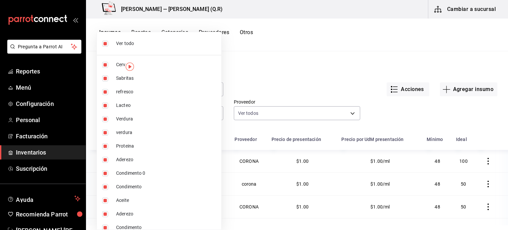
checkbox input "false"
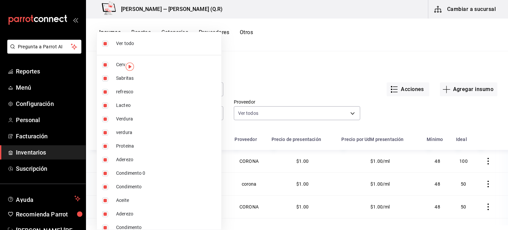
checkbox input "false"
click at [108, 62] on label at bounding box center [106, 65] width 9 height 6
click at [108, 62] on input "checkbox" at bounding box center [105, 65] width 6 height 6
checkbox input "false"
click at [112, 64] on li "Cerveza" at bounding box center [159, 65] width 124 height 14
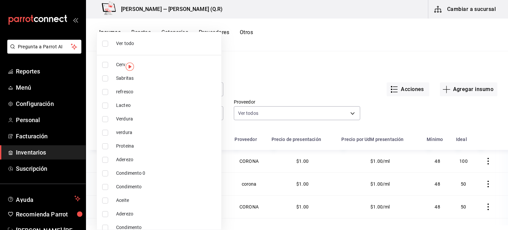
type input "6b3115b8-a781-49e8-8dc2-b0f4f1880140"
checkbox input "true"
click at [267, 74] on div at bounding box center [254, 115] width 508 height 230
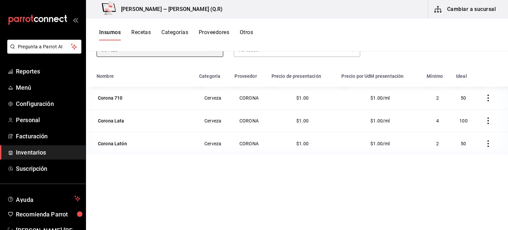
scroll to position [62, 0]
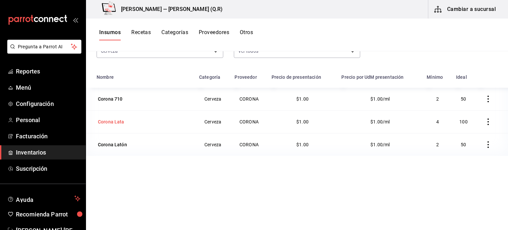
click at [113, 124] on div "Corona Lata" at bounding box center [111, 121] width 26 height 7
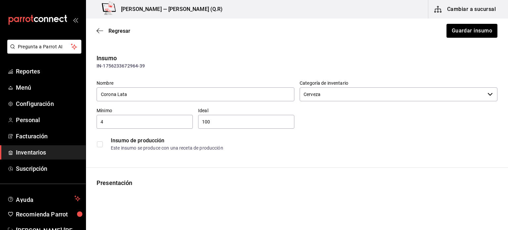
type input "$1.16"
click at [119, 127] on div "4 ​" at bounding box center [145, 122] width 96 height 14
click at [225, 128] on div "100 ​" at bounding box center [246, 122] width 96 height 14
type input "1"
type input "50"
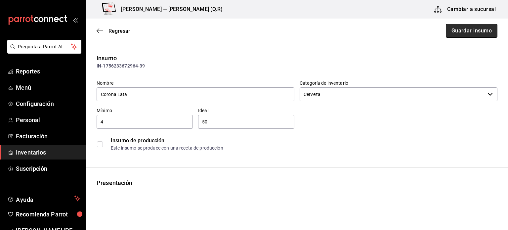
click at [475, 31] on button "Guardar insumo" at bounding box center [472, 31] width 52 height 14
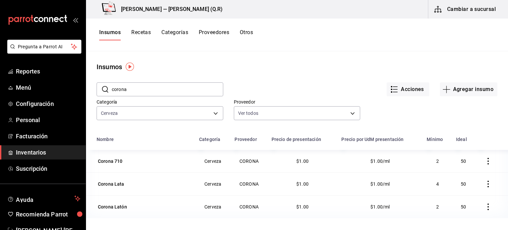
click at [183, 84] on input "corona" at bounding box center [167, 89] width 111 height 13
click at [475, 14] on button "Cambiar a sucursal" at bounding box center [465, 9] width 74 height 19
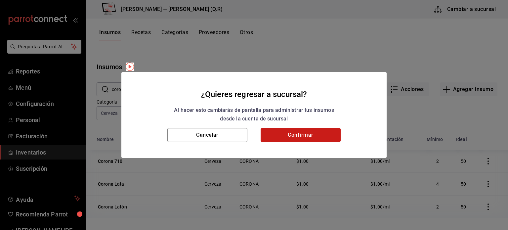
click at [300, 135] on button "Confirmar" at bounding box center [301, 135] width 80 height 14
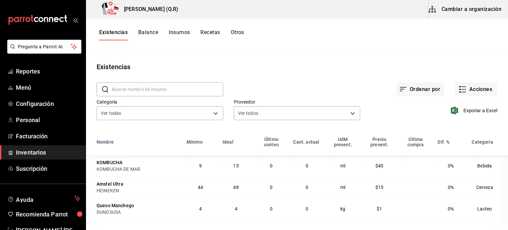
click at [300, 169] on td "0" at bounding box center [306, 165] width 35 height 21
click at [306, 166] on span "0" at bounding box center [307, 165] width 3 height 5
click at [105, 166] on div "KOMBUCHA DE MAR" at bounding box center [138, 169] width 82 height 7
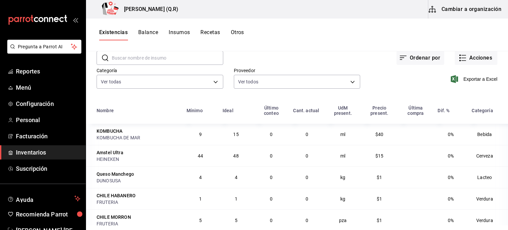
scroll to position [37, 0]
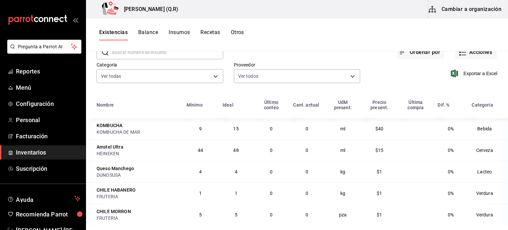
click at [273, 130] on td "0" at bounding box center [271, 128] width 36 height 21
click at [267, 129] on td "0" at bounding box center [271, 128] width 36 height 21
click at [124, 125] on div "KOMBUCHA" at bounding box center [138, 125] width 82 height 7
click at [122, 128] on div "KOMBUCHA" at bounding box center [138, 125] width 82 height 7
click at [122, 155] on div "HEINEKEN" at bounding box center [138, 153] width 82 height 7
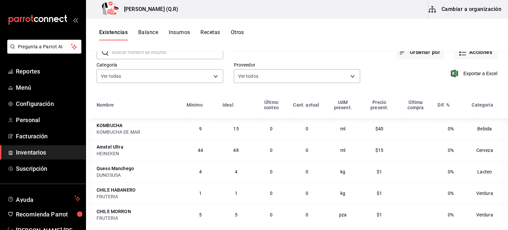
click at [474, 130] on td "Bebida" at bounding box center [488, 128] width 40 height 21
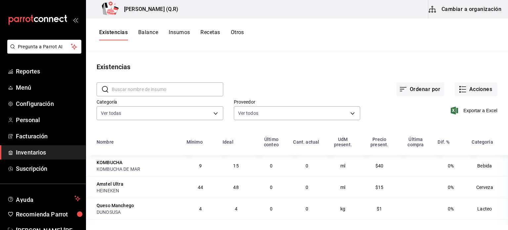
click at [472, 96] on div "Exportar a Excel" at bounding box center [428, 105] width 137 height 34
click at [472, 93] on button "Acciones" at bounding box center [476, 89] width 43 height 14
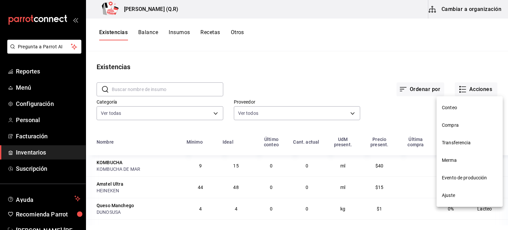
click at [464, 112] on li "Conteo" at bounding box center [470, 108] width 66 height 18
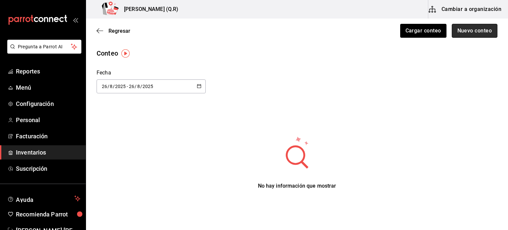
click at [462, 30] on button "Nuevo conteo" at bounding box center [475, 31] width 46 height 14
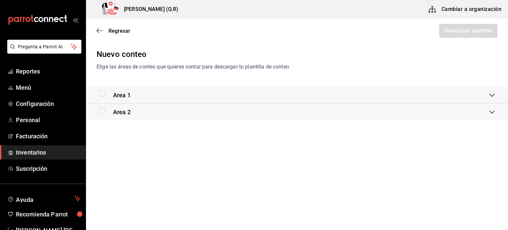
click at [100, 94] on input "checkbox" at bounding box center [102, 94] width 6 height 6
checkbox input "true"
click at [489, 93] on div "Area 1" at bounding box center [294, 95] width 390 height 9
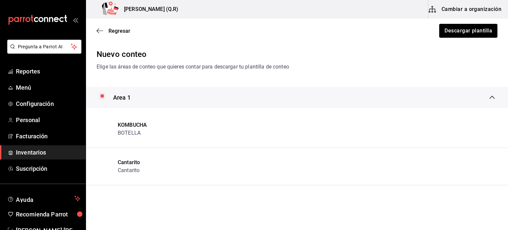
click at [320, 133] on li "KOMBUCHA BOTELLA" at bounding box center [297, 128] width 422 height 37
click at [134, 125] on div "KOMBUCHA" at bounding box center [132, 125] width 29 height 8
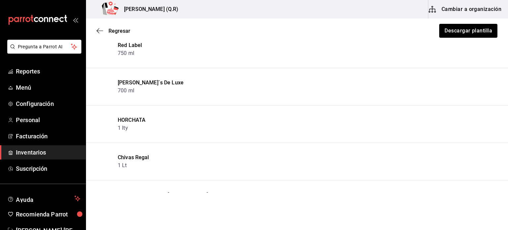
scroll to position [3027, 0]
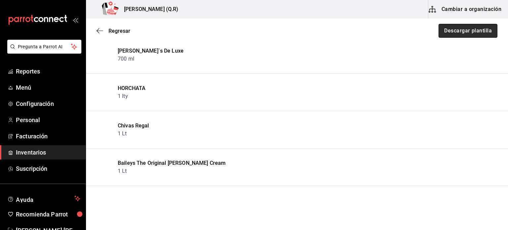
click at [480, 34] on button "Descargar plantilla" at bounding box center [468, 31] width 59 height 14
